Goal: Entertainment & Leisure: Consume media (video, audio)

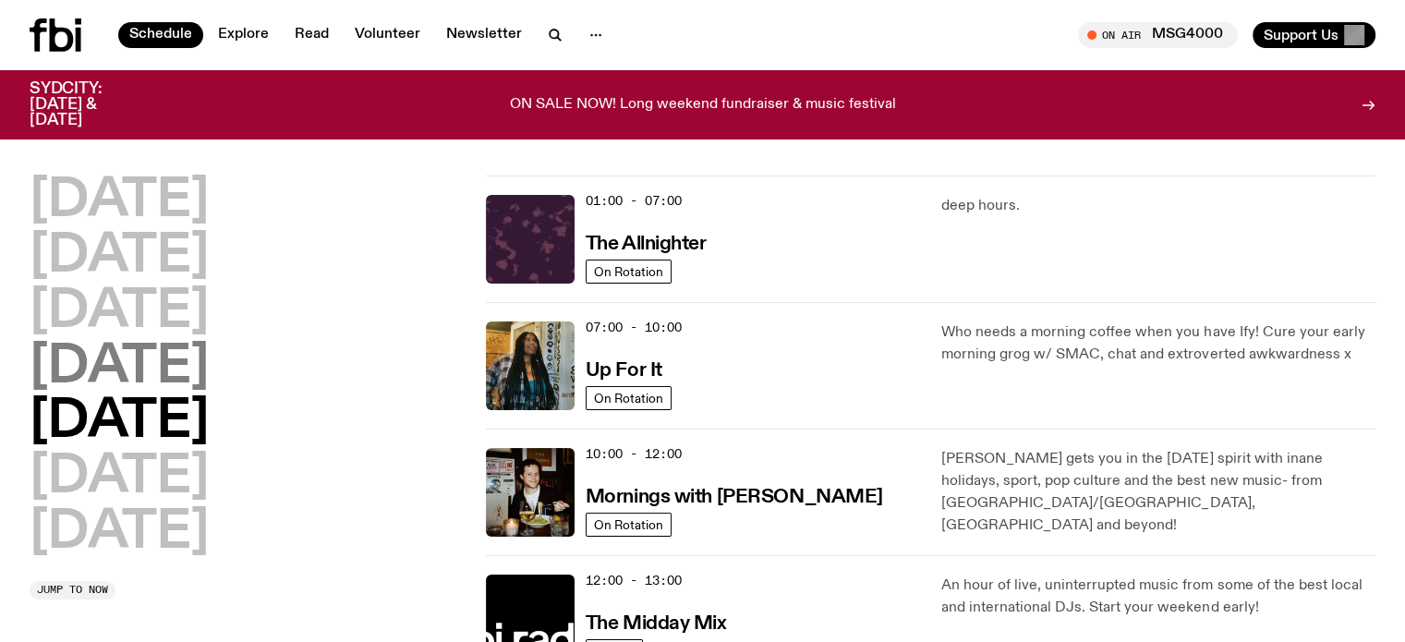
click at [92, 361] on h2 "Thursday" at bounding box center [119, 368] width 179 height 52
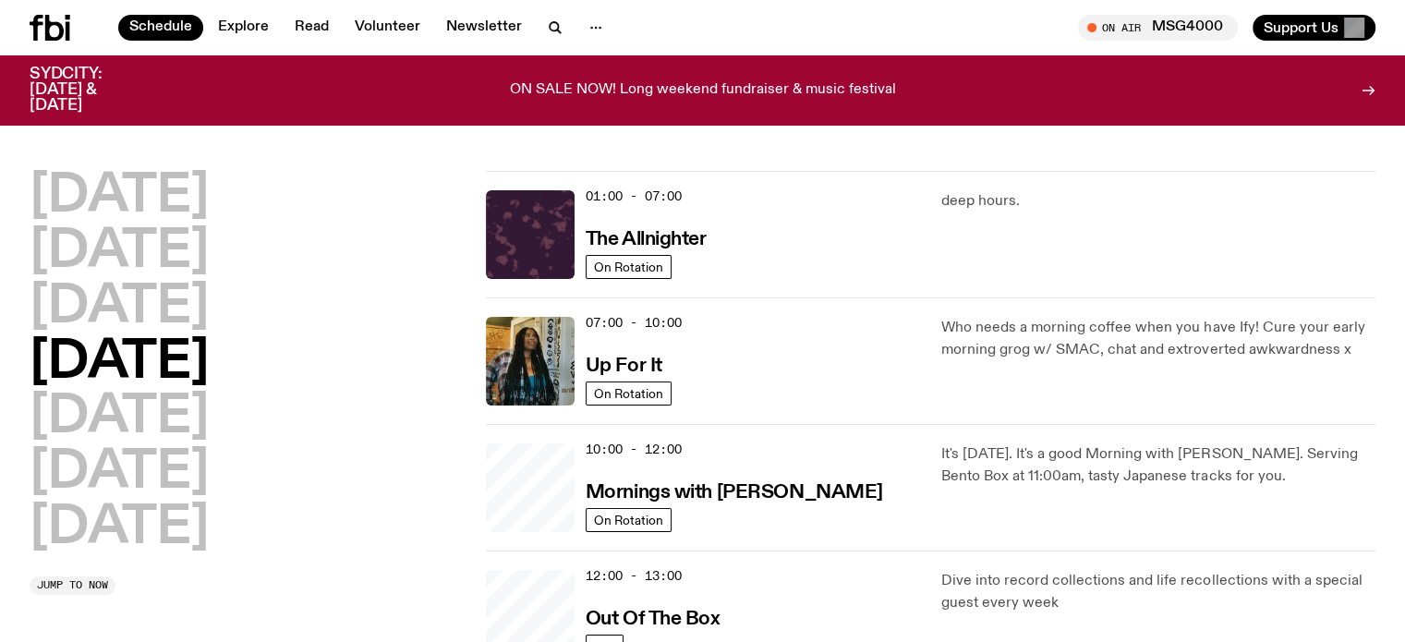
scroll to position [52, 0]
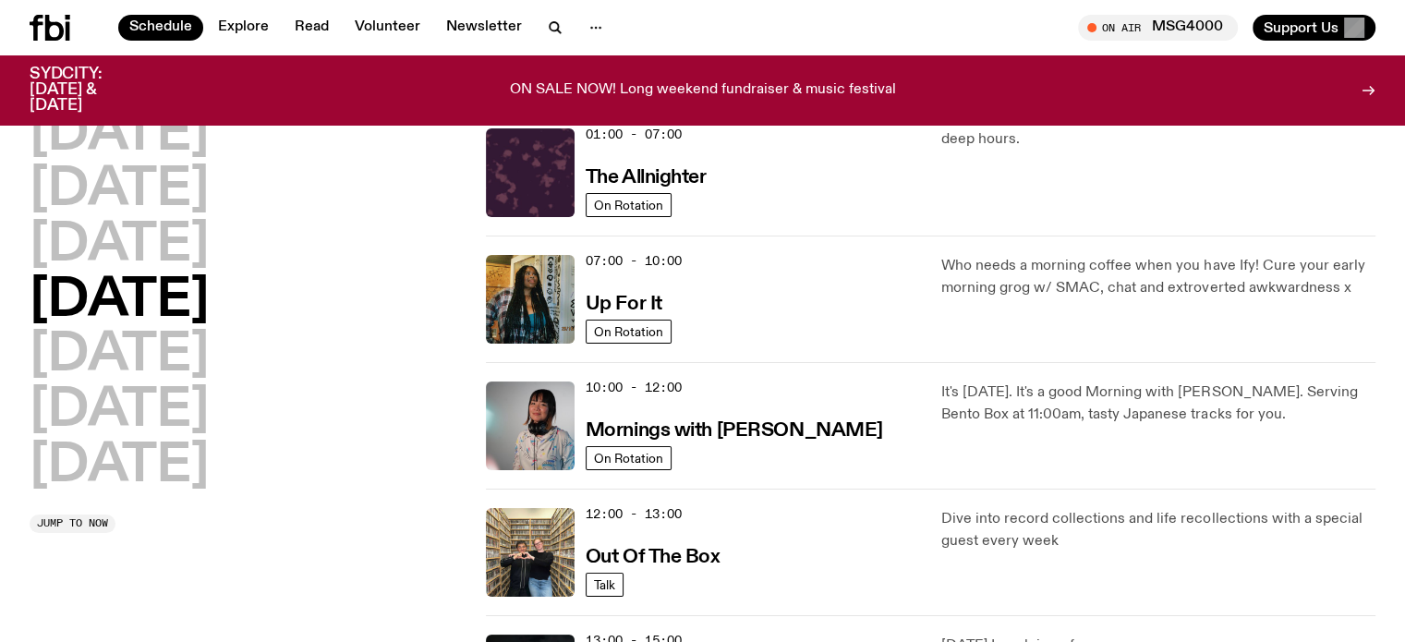
click at [163, 293] on h2 "Thursday" at bounding box center [119, 301] width 179 height 52
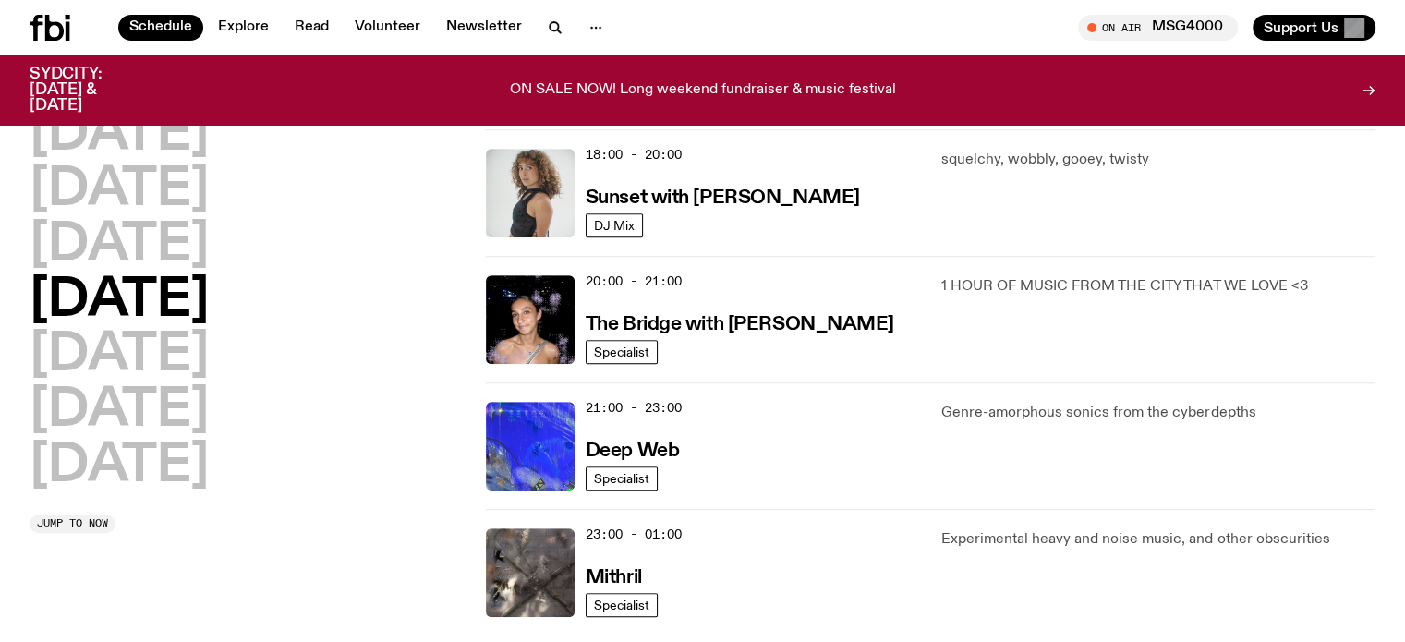
scroll to position [975, 0]
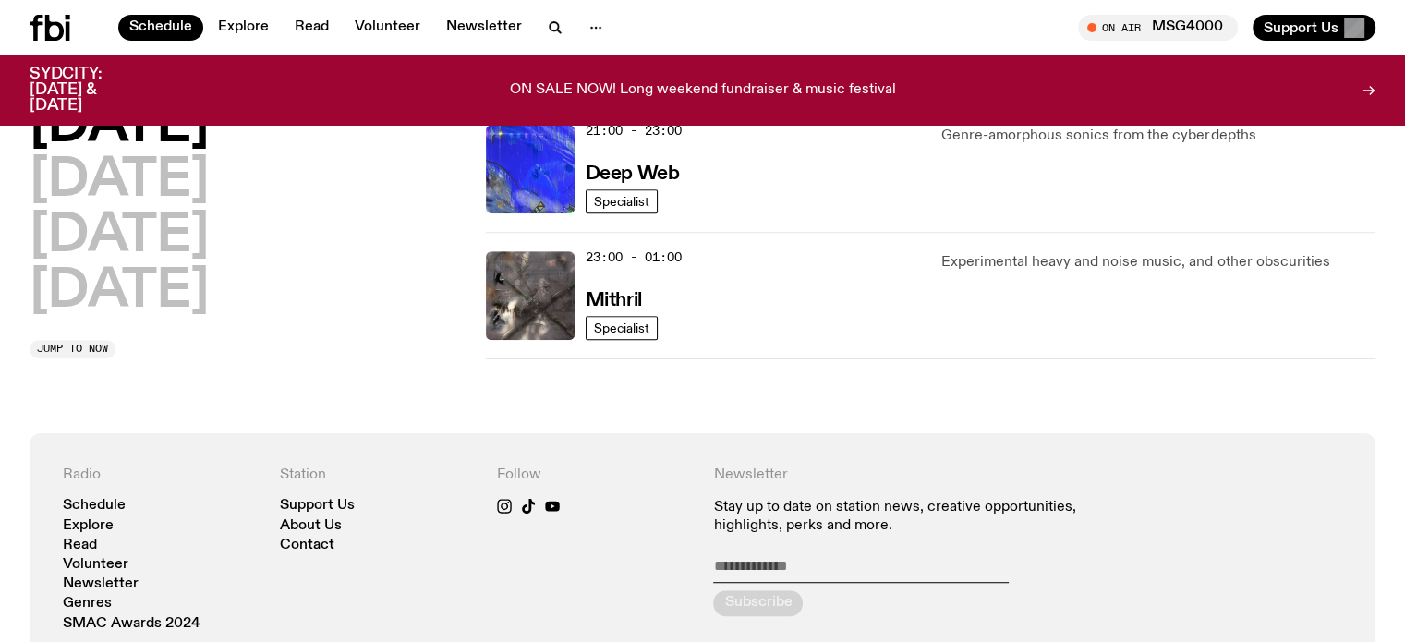
scroll to position [883, 0]
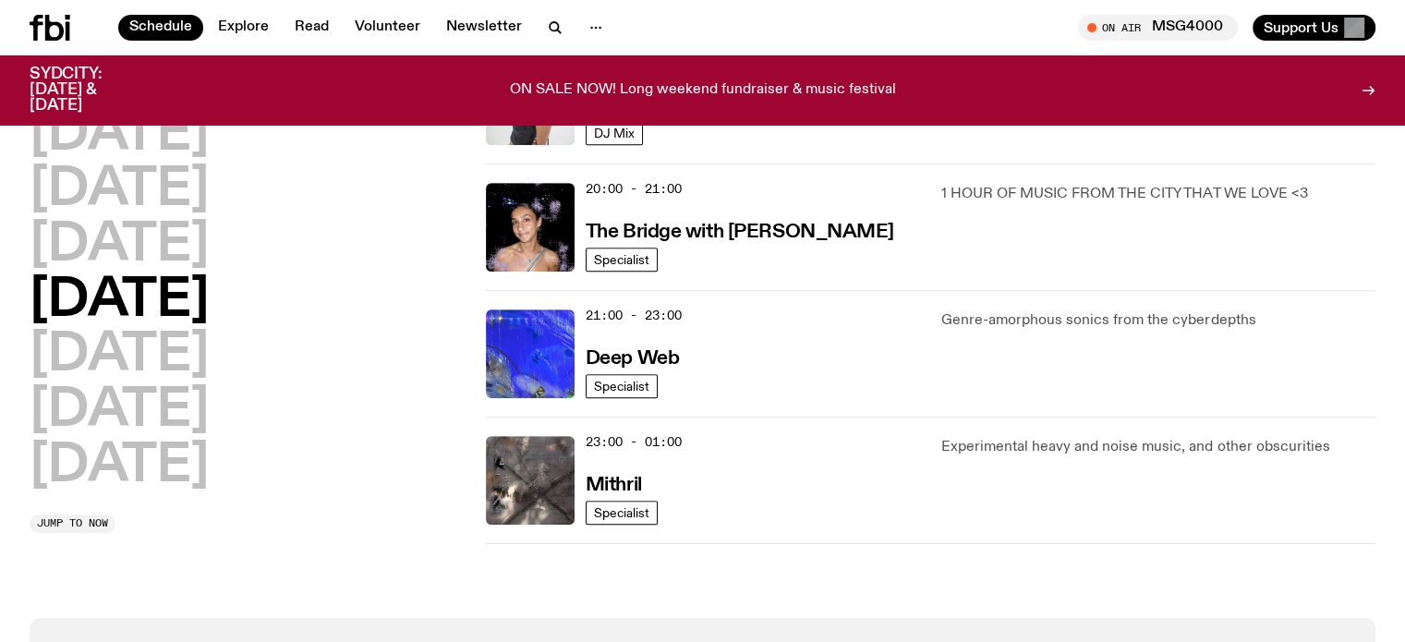
click at [151, 298] on h2 "[DATE]" at bounding box center [119, 301] width 179 height 52
click at [374, 511] on div "[DATE] [DATE] [DATE] [DATE] [DATE] [DATE] [DATE] Jump to now" at bounding box center [247, 321] width 434 height 425
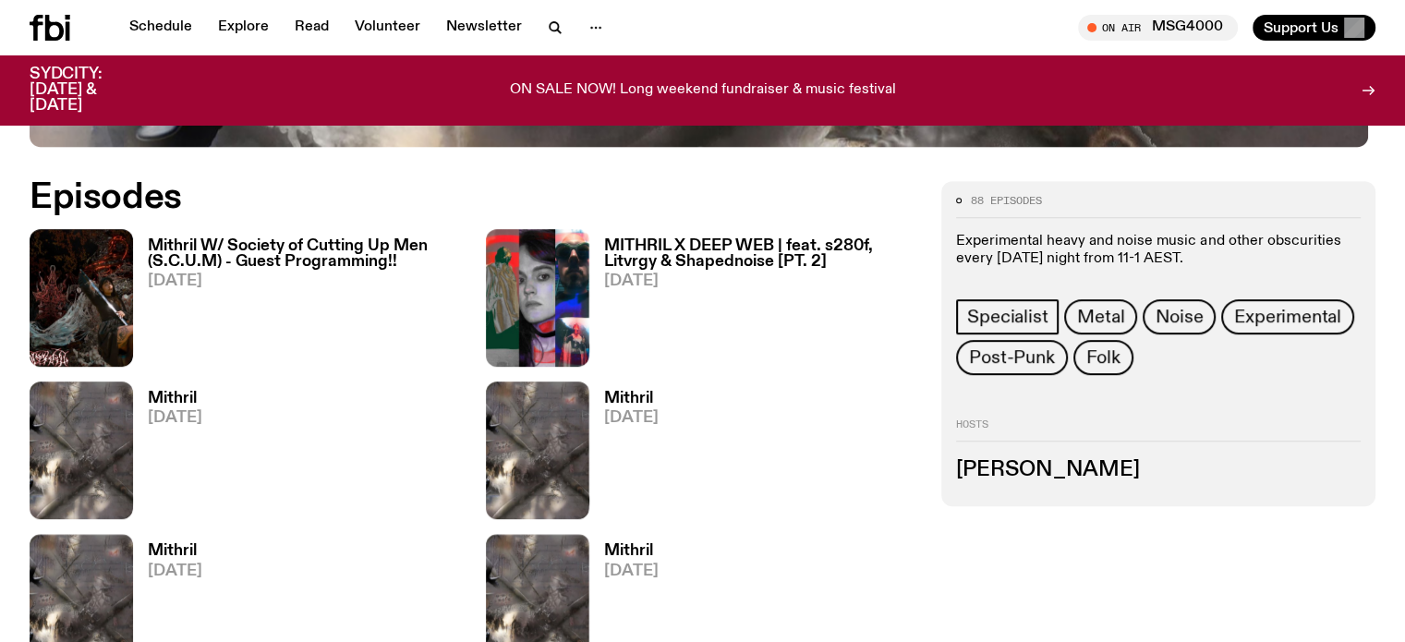
scroll to position [728, 0]
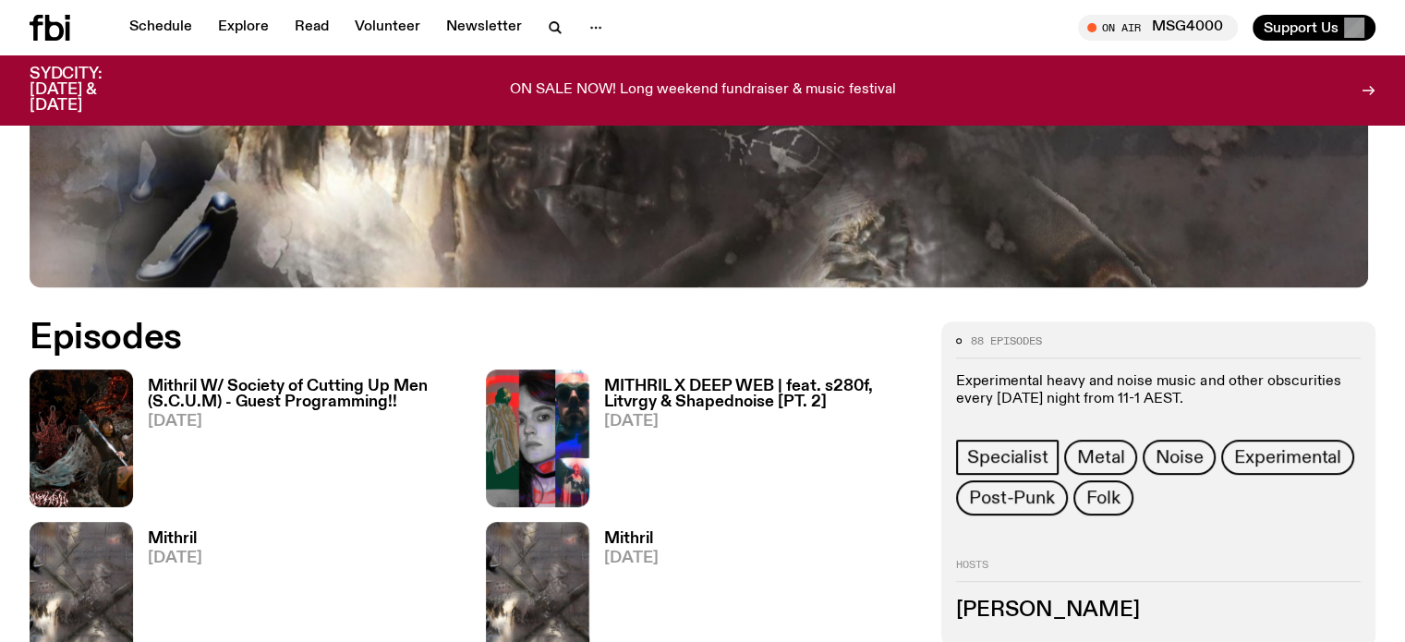
click at [201, 394] on h3 "Mithril W/ Society of Cutting Up Men (S.C.U.M) - Guest Programming!!" at bounding box center [306, 394] width 316 height 31
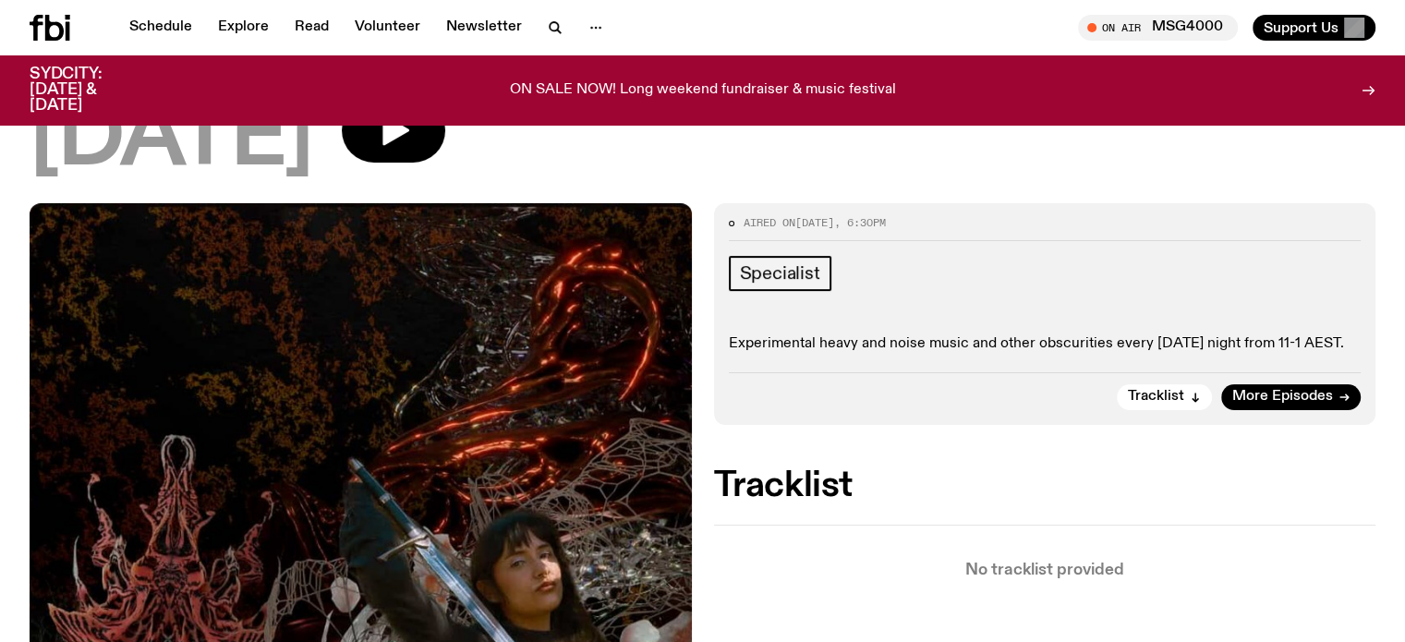
scroll to position [81, 0]
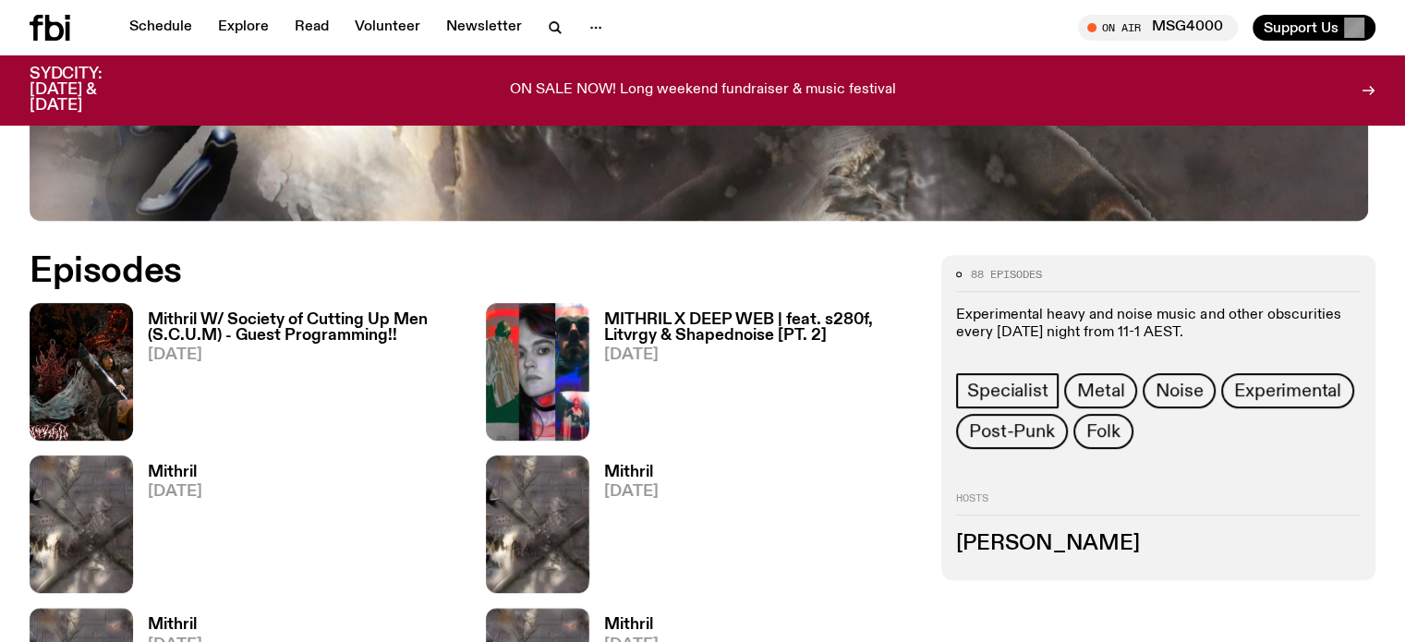
scroll to position [913, 0]
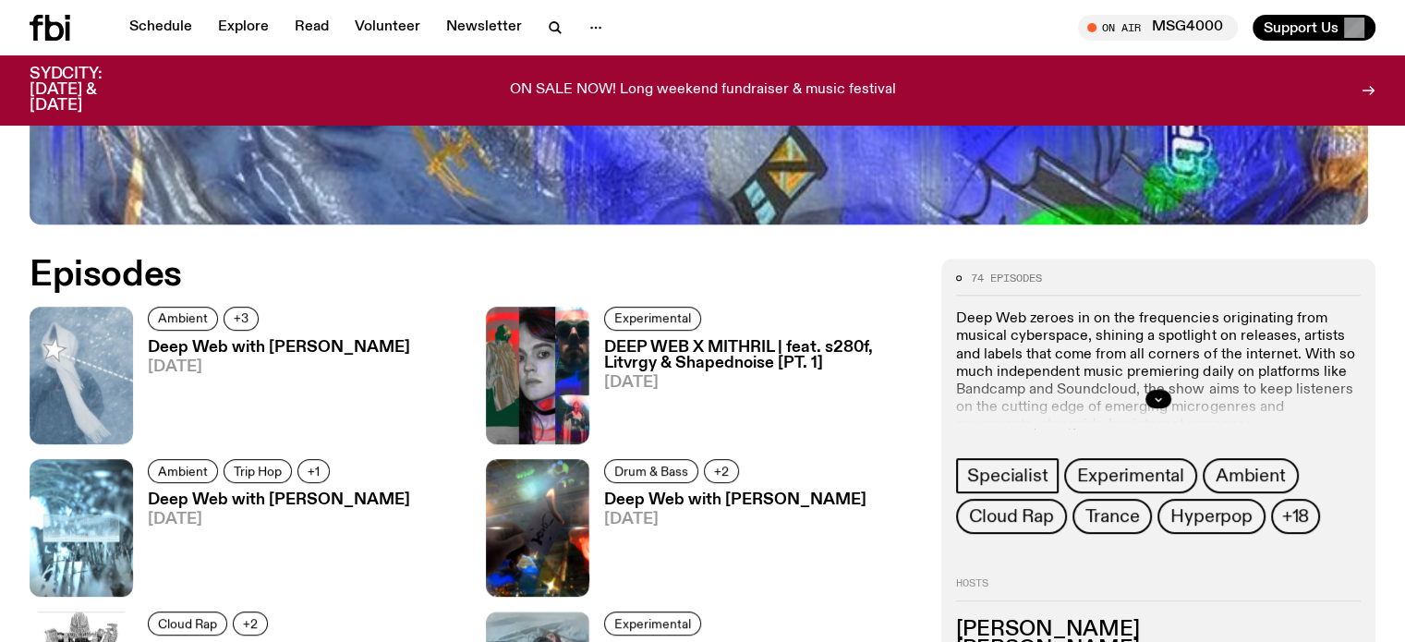
scroll to position [822, 0]
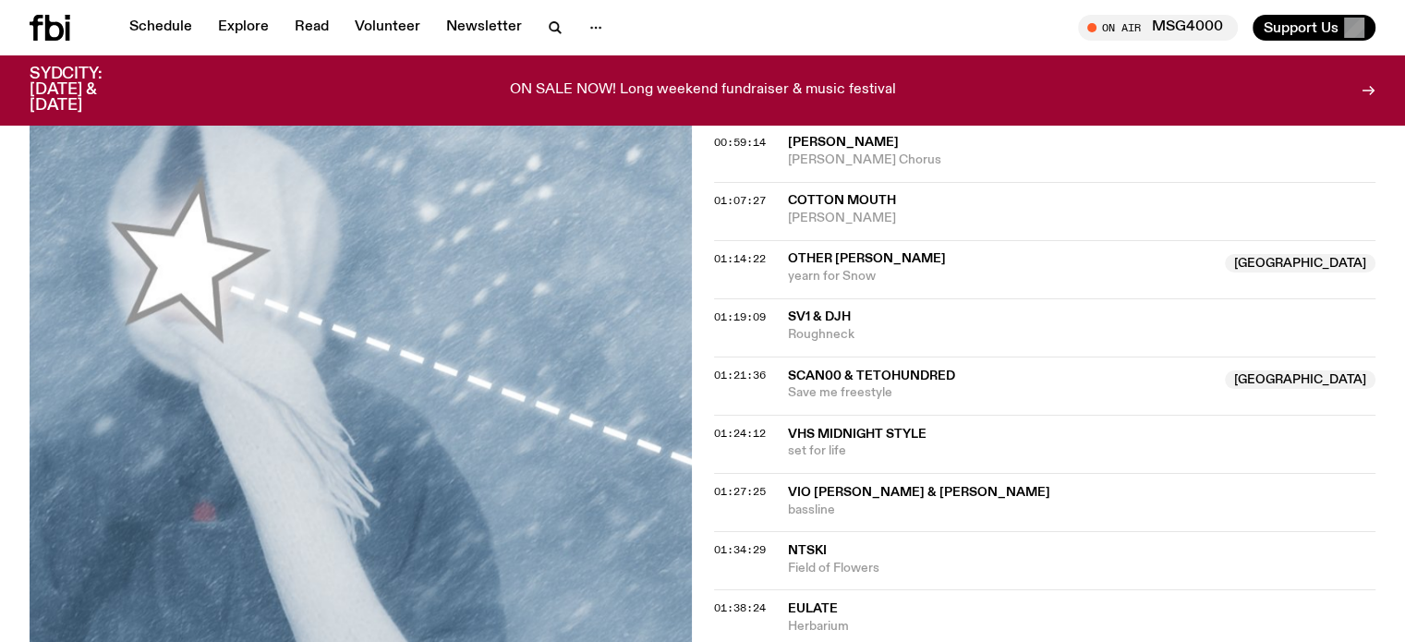
scroll to position [1559, 0]
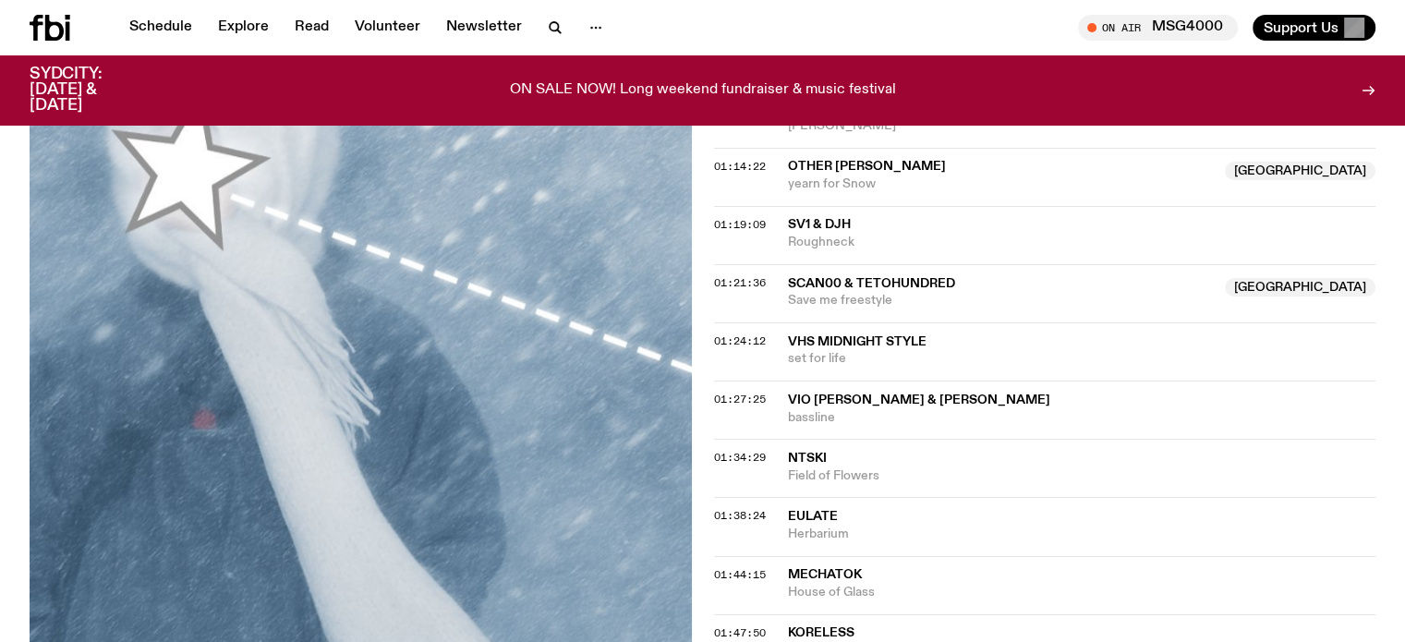
drag, startPoint x: 224, startPoint y: 405, endPoint x: 235, endPoint y: 405, distance: 11.1
click at [224, 405] on img at bounding box center [361, 335] width 662 height 882
drag, startPoint x: 788, startPoint y: 414, endPoint x: 855, endPoint y: 446, distance: 74.8
click at [855, 497] on div "01:38:24 eulate Herbarium" at bounding box center [1045, 526] width 662 height 58
copy div "eulate Herbarium"
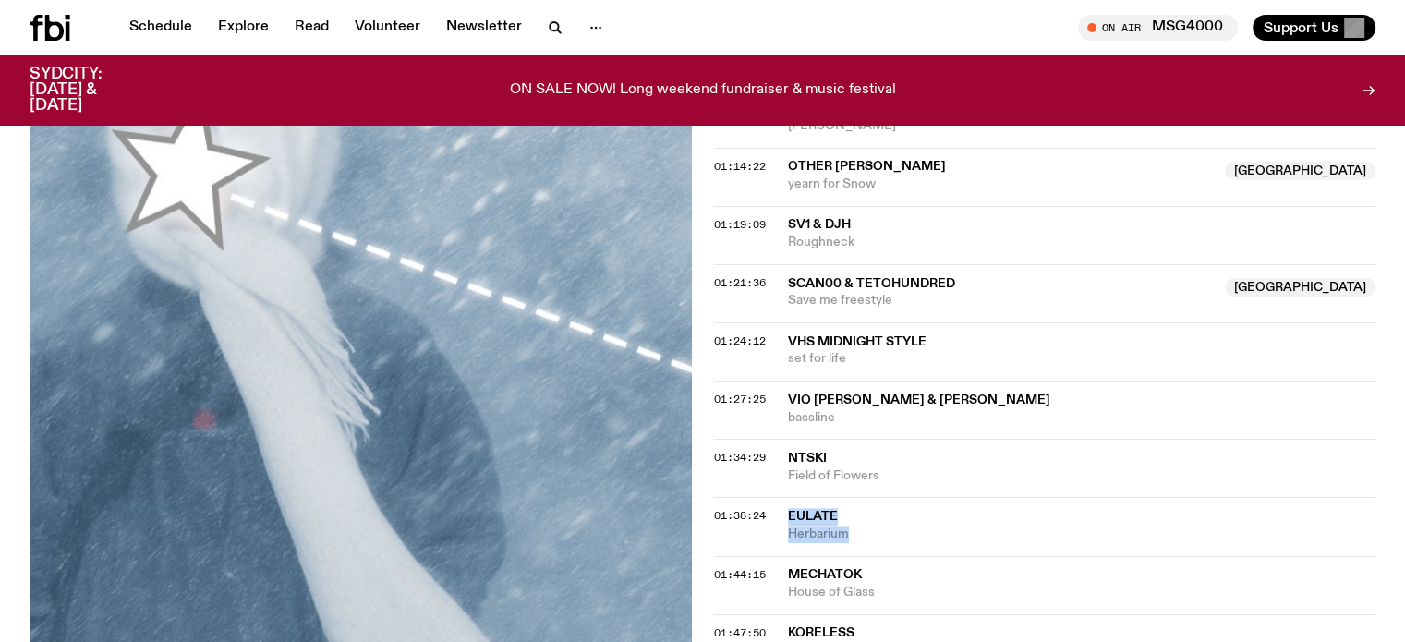
drag, startPoint x: 276, startPoint y: 312, endPoint x: 311, endPoint y: 328, distance: 38.5
click at [276, 312] on img at bounding box center [361, 335] width 662 height 882
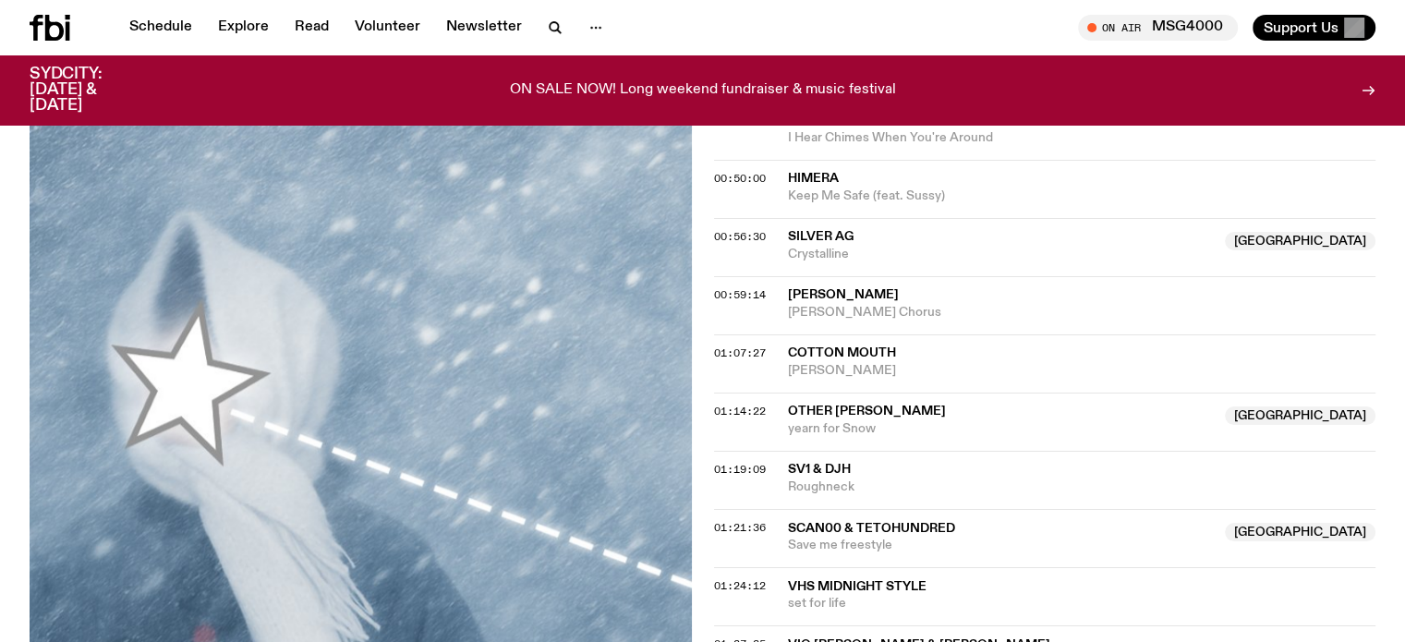
scroll to position [1282, 0]
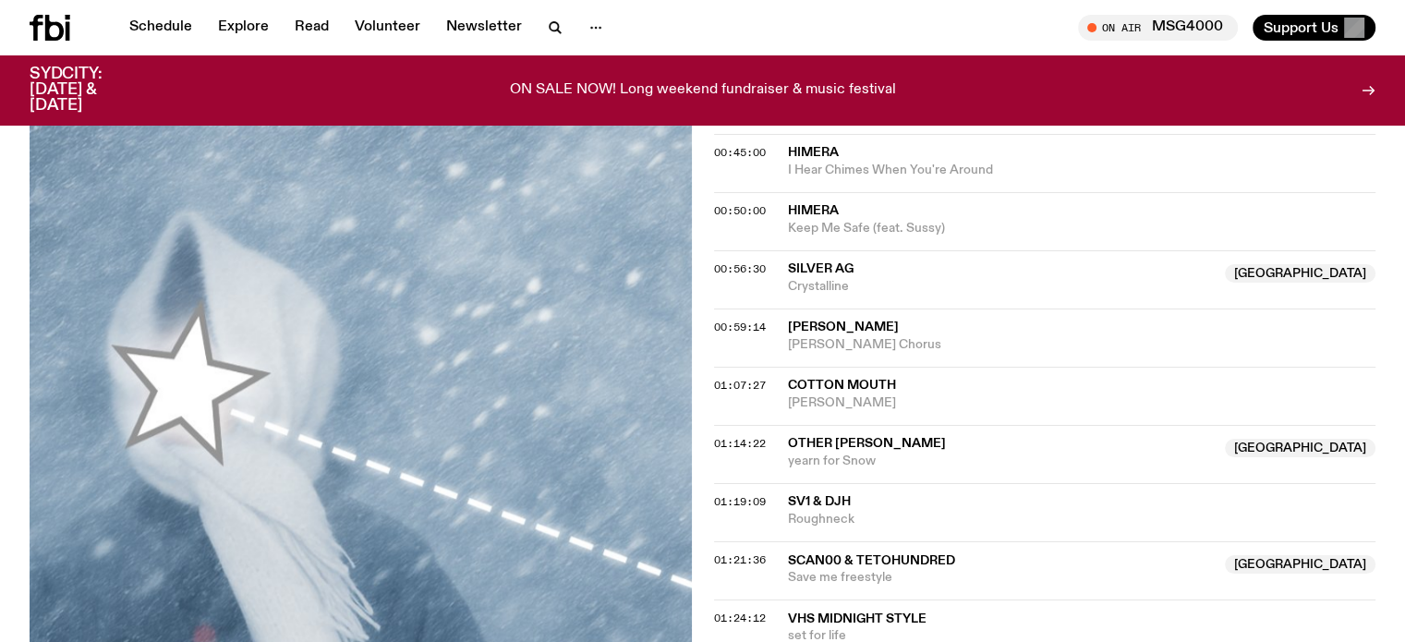
click at [241, 301] on img at bounding box center [361, 550] width 662 height 882
drag, startPoint x: 789, startPoint y: 348, endPoint x: 882, endPoint y: 391, distance: 102.5
click at [882, 425] on div "01:14:22 Other Joe Australia yearn for Snow Australia" at bounding box center [1045, 454] width 662 height 58
copy div "Other Joe Australia yearn for Snow"
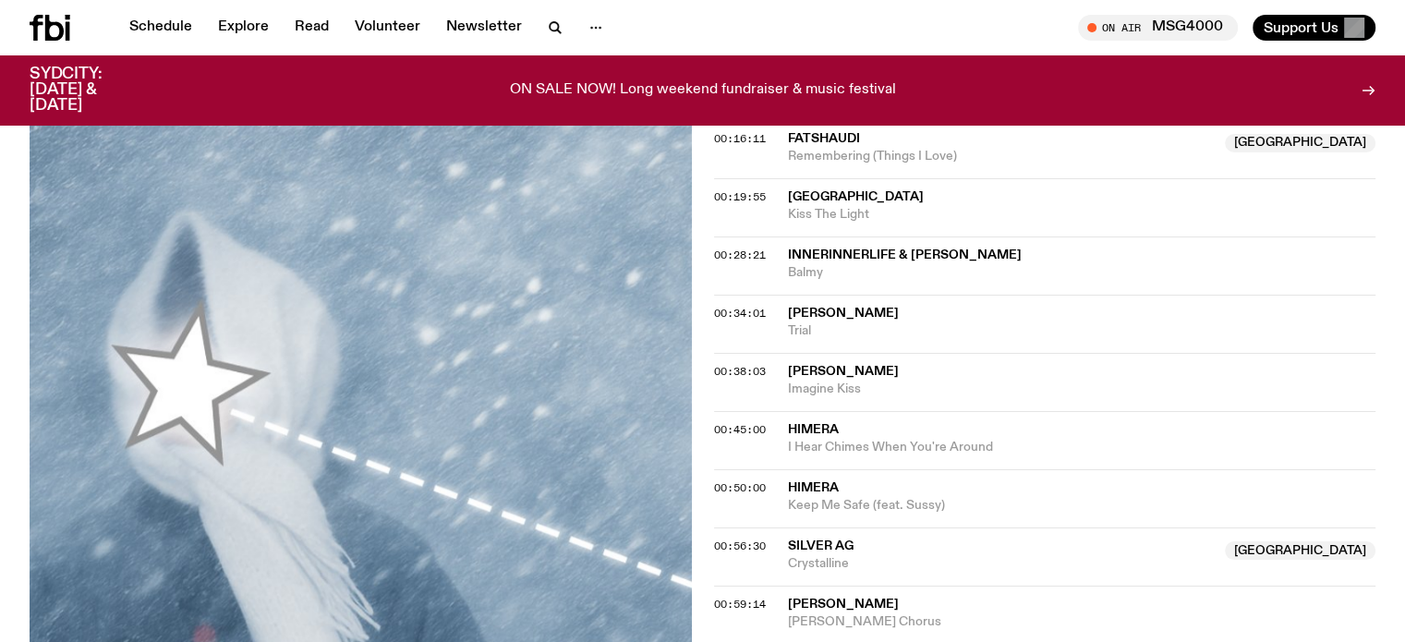
scroll to position [1097, 0]
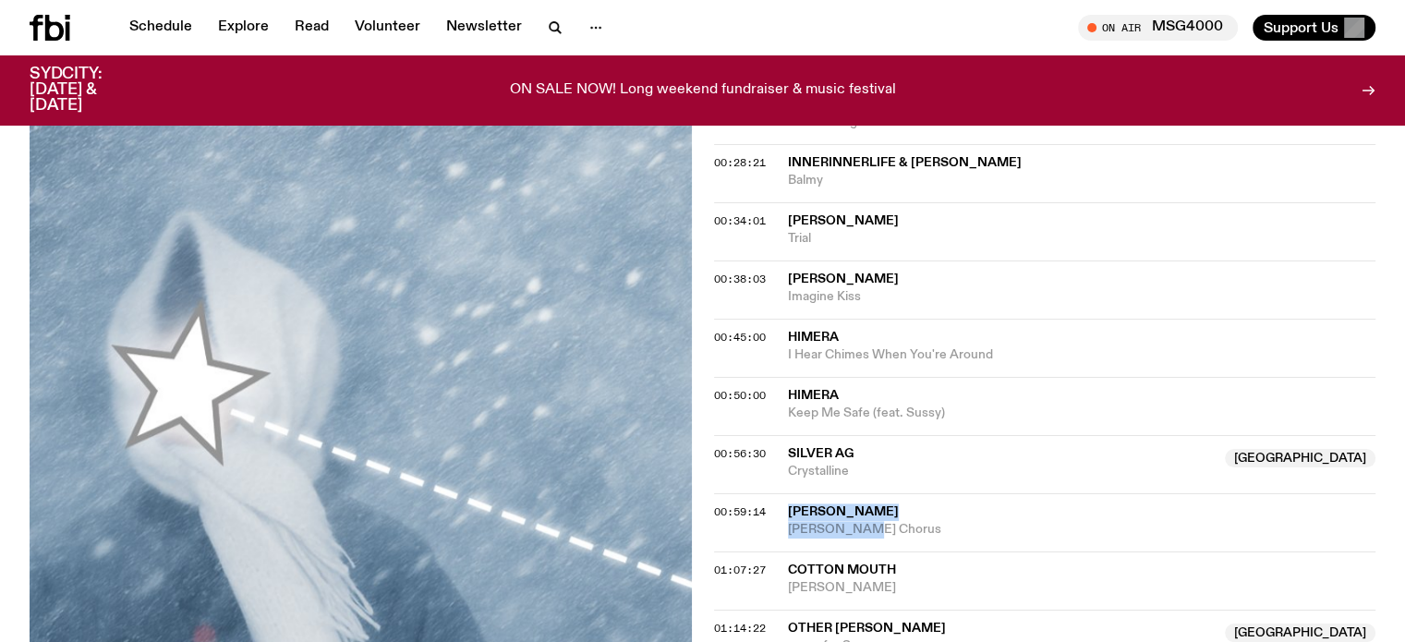
drag, startPoint x: 781, startPoint y: 425, endPoint x: 874, endPoint y: 450, distance: 95.7
click at [874, 493] on div "00:59:14 Ichiro Tanimoto Dawn Chorus" at bounding box center [1045, 522] width 662 height 58
copy div "Ichiro Tanimoto Dawn Chorus"
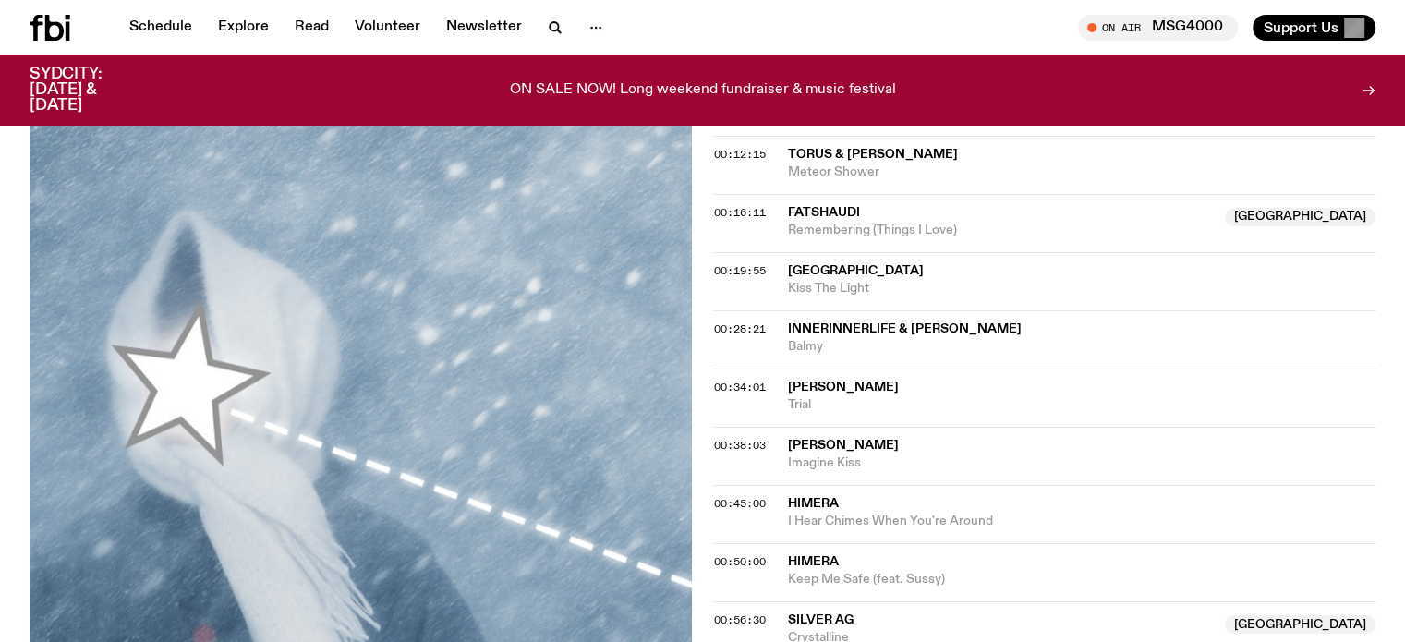
scroll to position [913, 0]
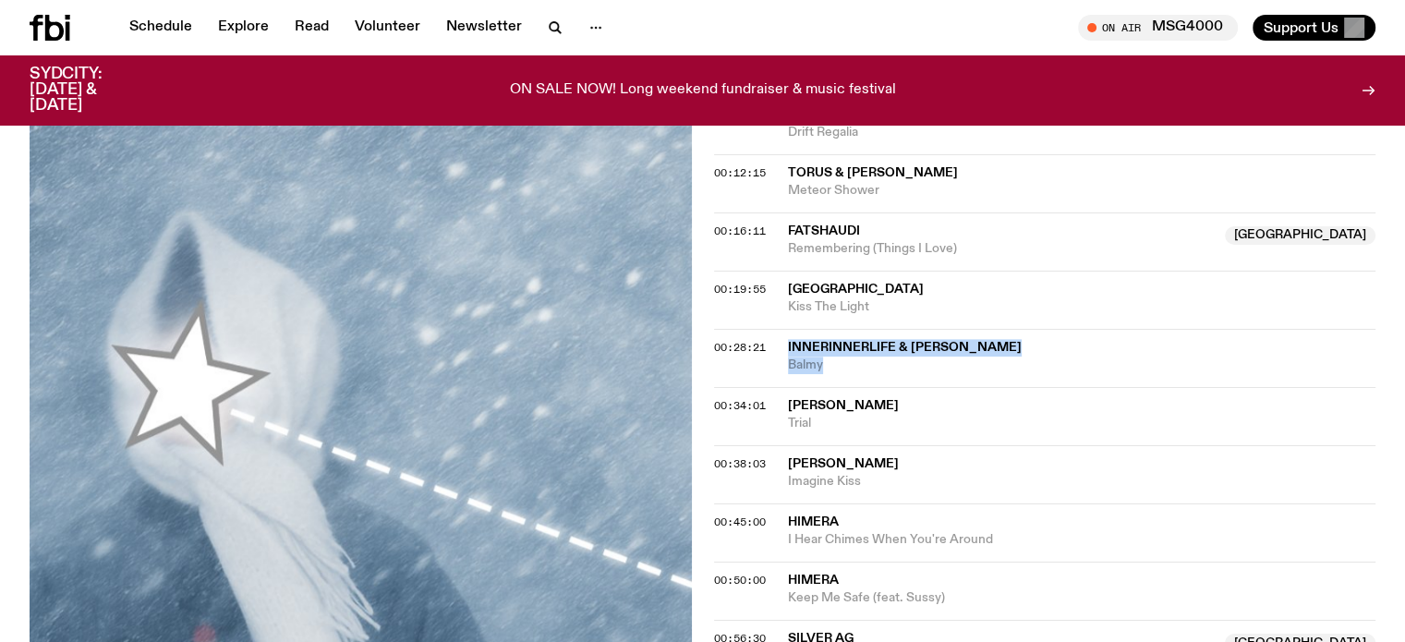
drag, startPoint x: 784, startPoint y: 259, endPoint x: 843, endPoint y: 281, distance: 63.1
click at [843, 329] on div "00:28:21 innerinnerlife & Josephine Moriko Balmy" at bounding box center [1045, 358] width 662 height 58
copy div "innerinnerlife & Josephine Moriko Balmy"
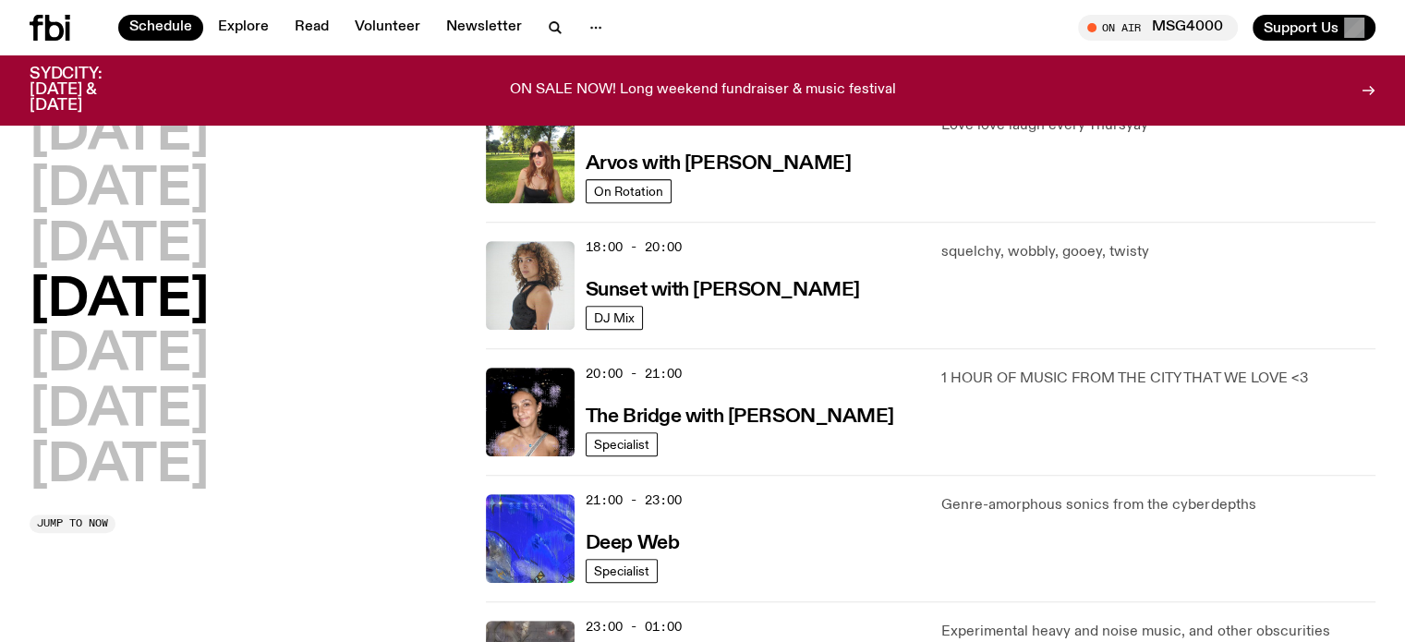
scroll to position [606, 0]
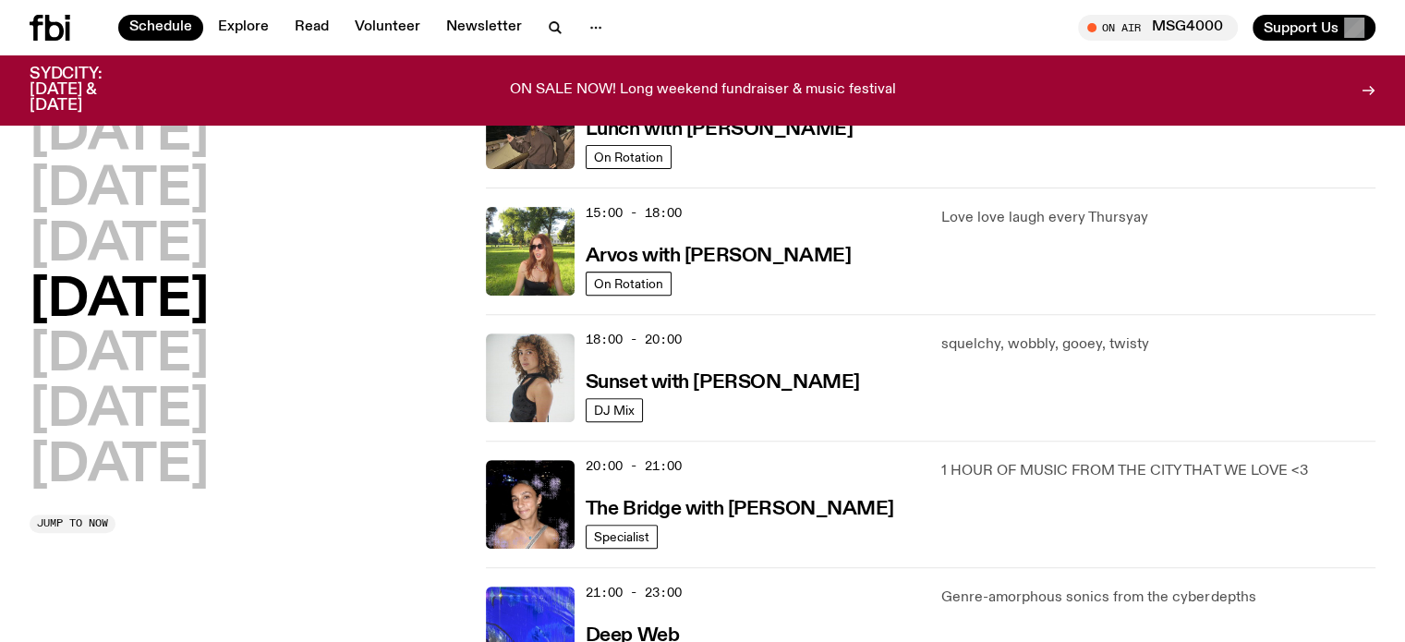
click at [369, 568] on div "[DATE] [DATE] [DATE] [DATE] [DATE] [DATE] [DATE] Jump to now" at bounding box center [247, 188] width 434 height 1266
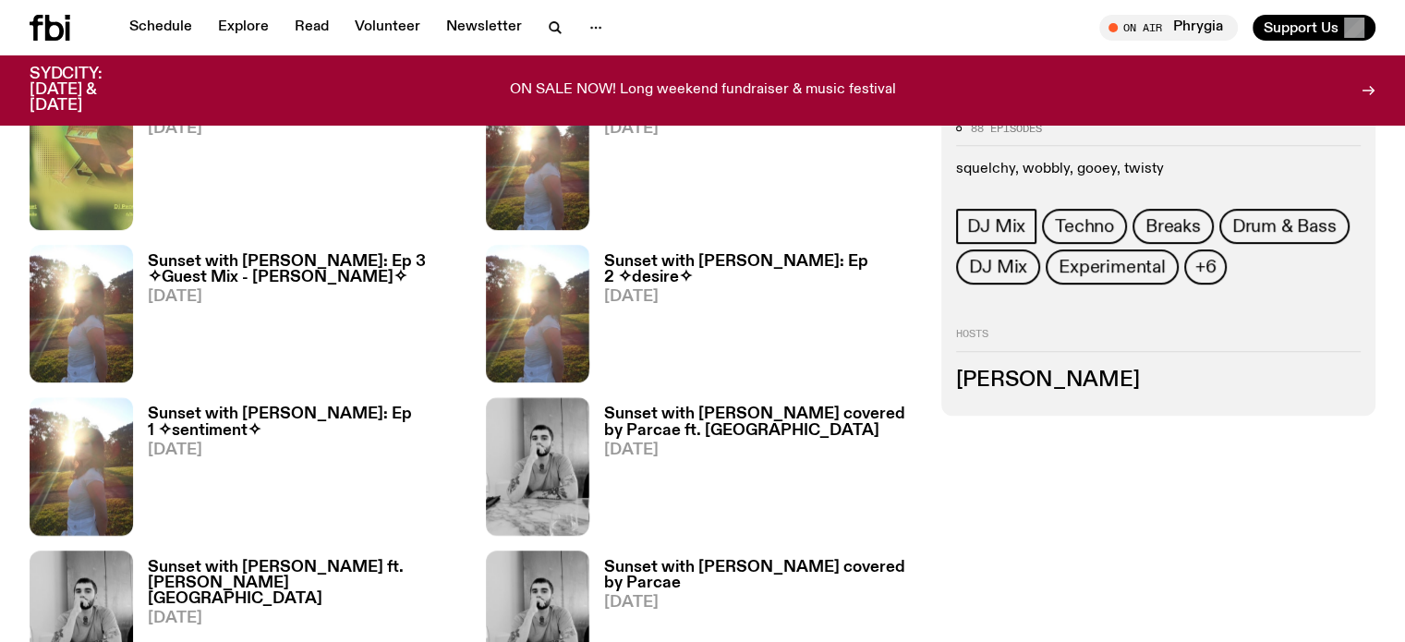
scroll to position [820, 0]
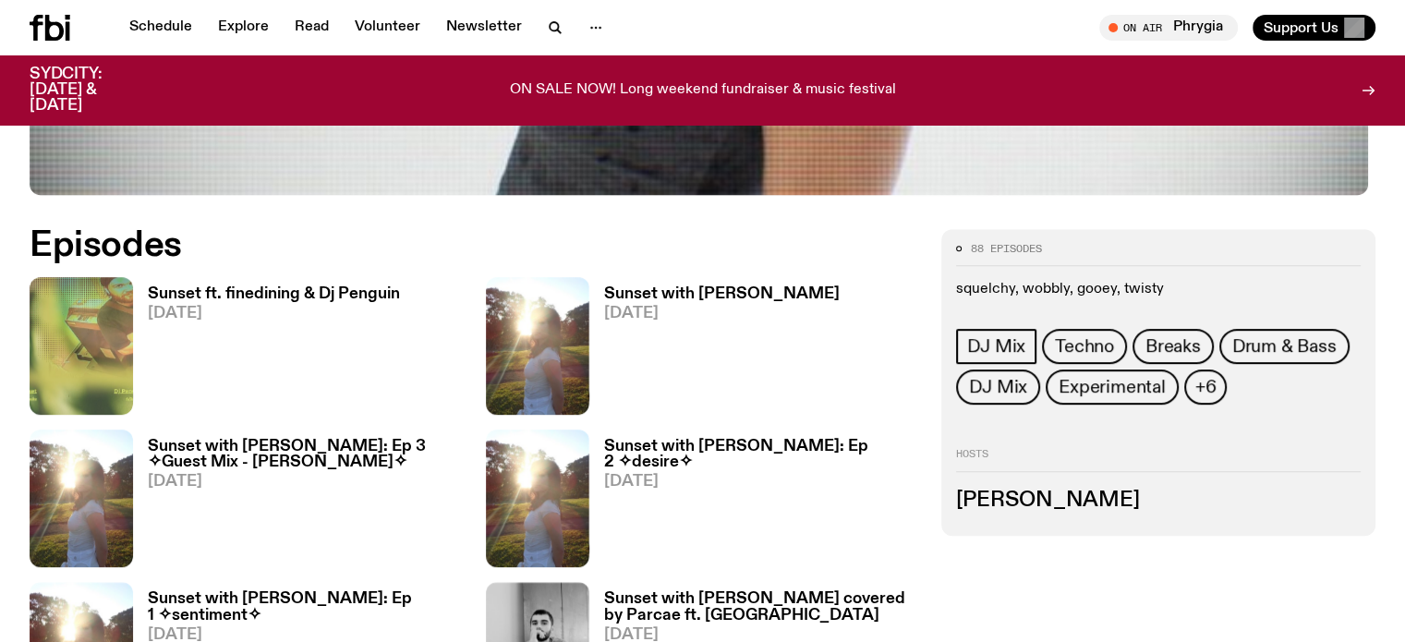
click at [175, 294] on h3 "Sunset ft. finedining & Dj Penguin" at bounding box center [274, 294] width 252 height 16
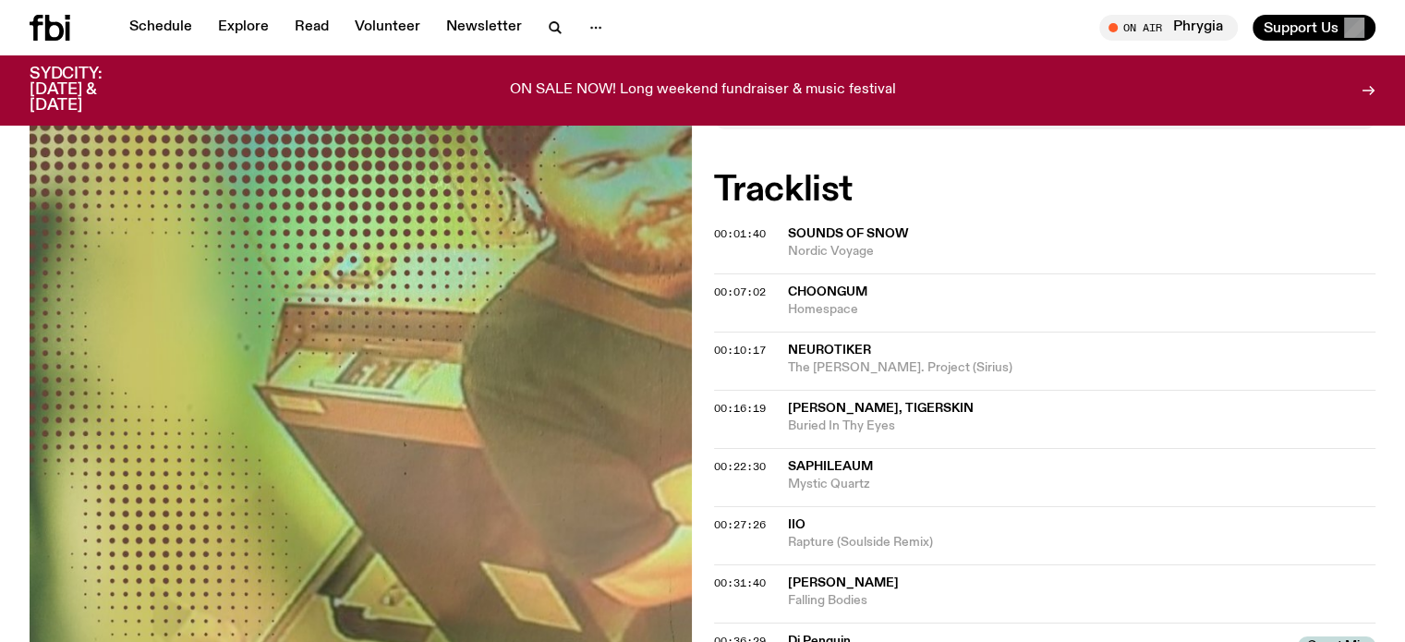
scroll to position [448, 0]
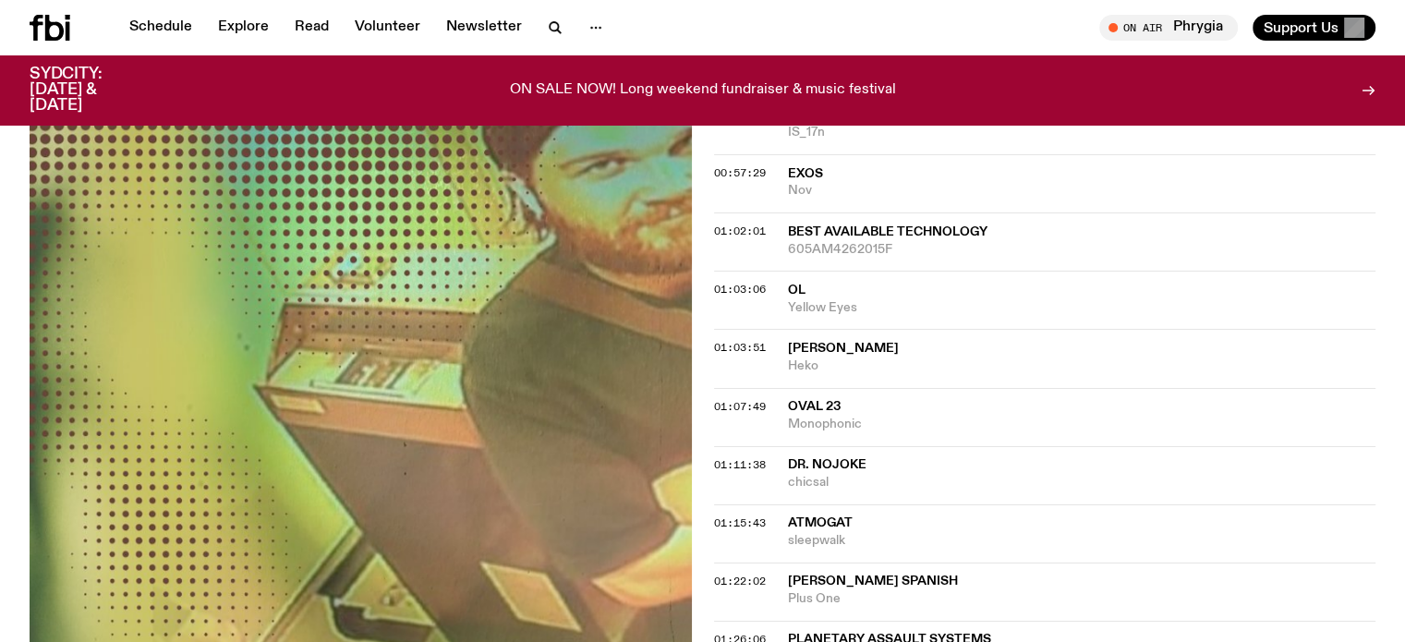
scroll to position [1372, 0]
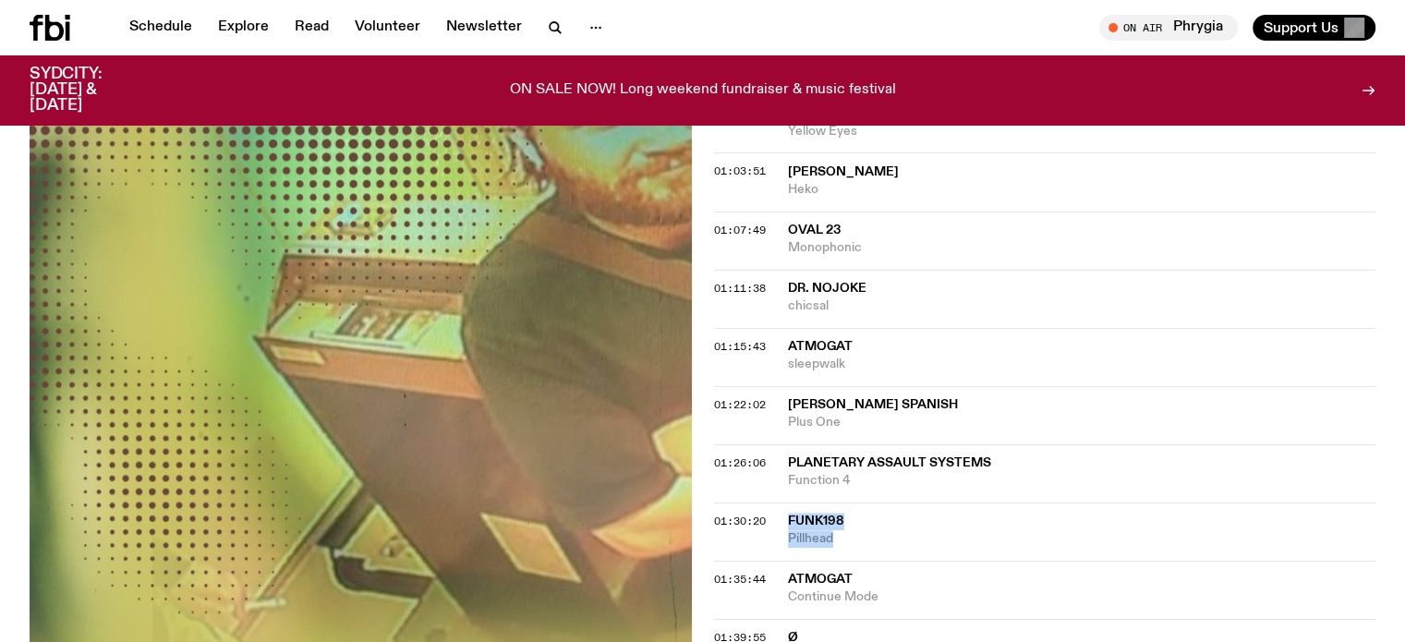
drag, startPoint x: 787, startPoint y: 512, endPoint x: 834, endPoint y: 531, distance: 50.9
click at [834, 531] on div "Funk198 Pillhead" at bounding box center [1082, 530] width 588 height 35
copy div "Funk198 Pillhead"
click at [0, 321] on div "Aired on [DATE] 1:30pm DJ Mix squelchy, wobbly, gooey, twisty Tracklist More Ep…" at bounding box center [702, 8] width 1405 height 2046
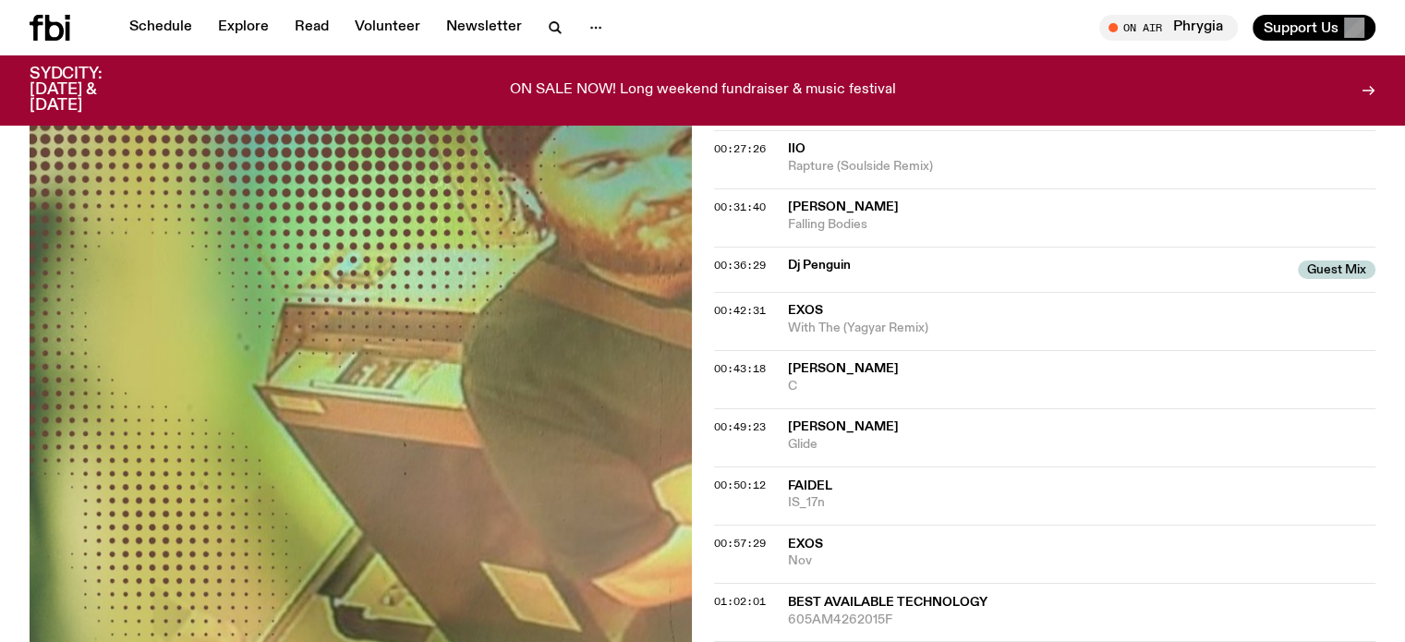
scroll to position [725, 0]
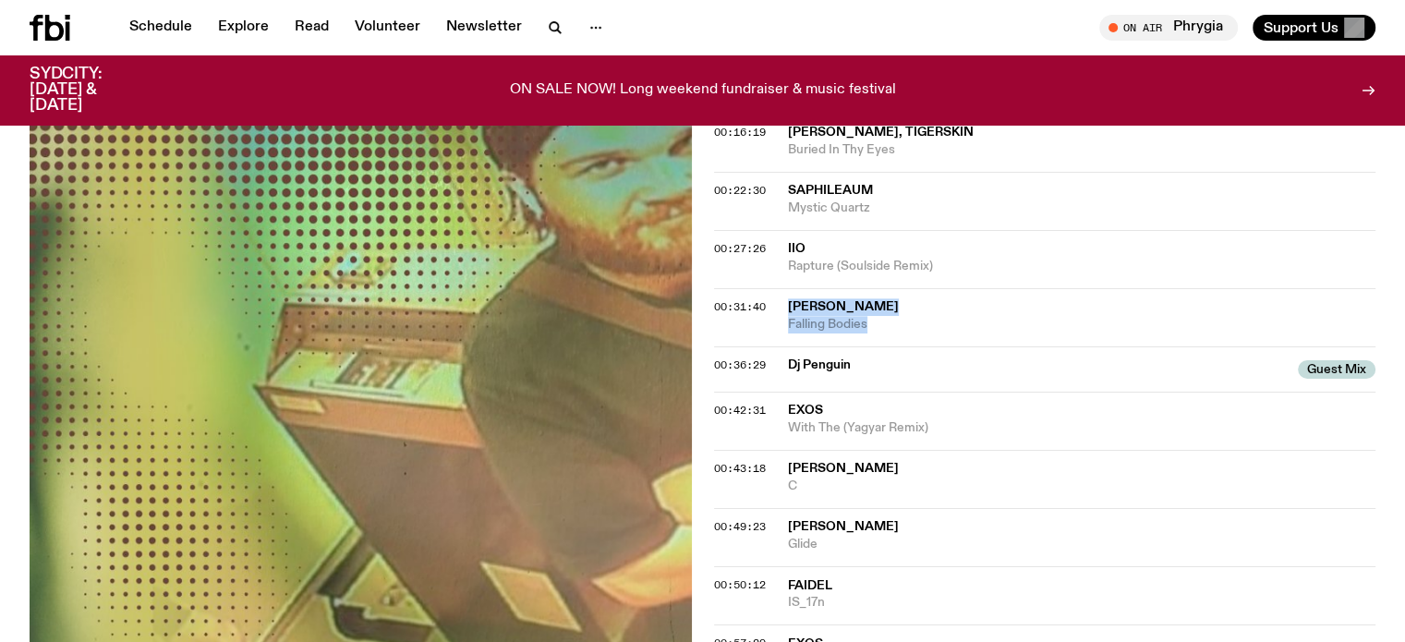
drag, startPoint x: 780, startPoint y: 299, endPoint x: 902, endPoint y: 339, distance: 129.1
click at [902, 339] on div "00:31:40 [PERSON_NAME] Falling Bodies" at bounding box center [1045, 317] width 662 height 58
copy div "[PERSON_NAME] Falling Bodies"
